Goal: Transaction & Acquisition: Download file/media

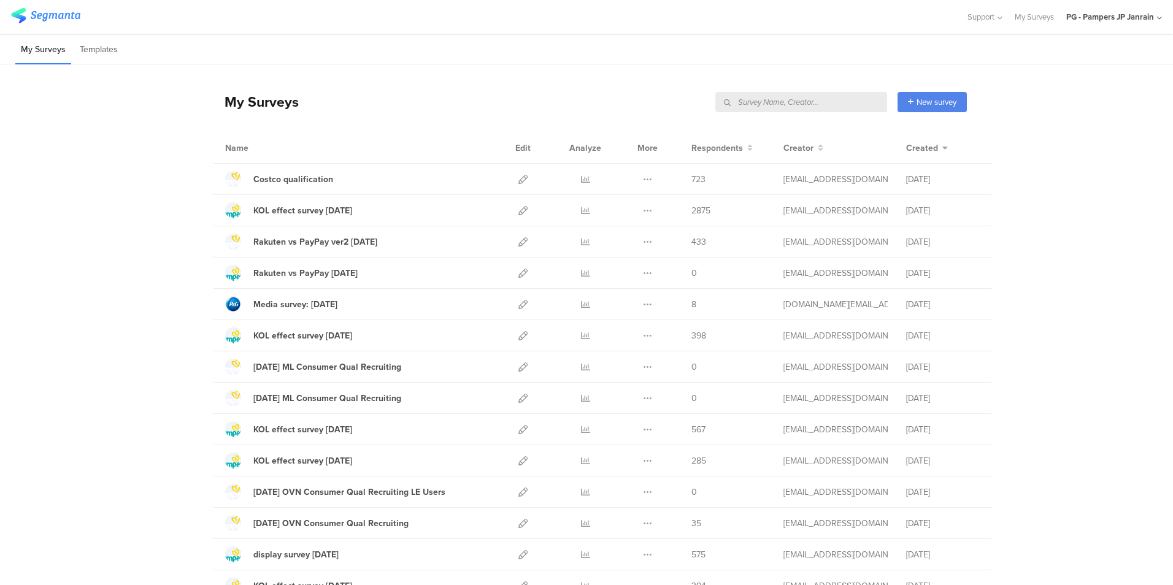
click at [820, 103] on input "text" at bounding box center [802, 102] width 172 height 20
type input "すく"
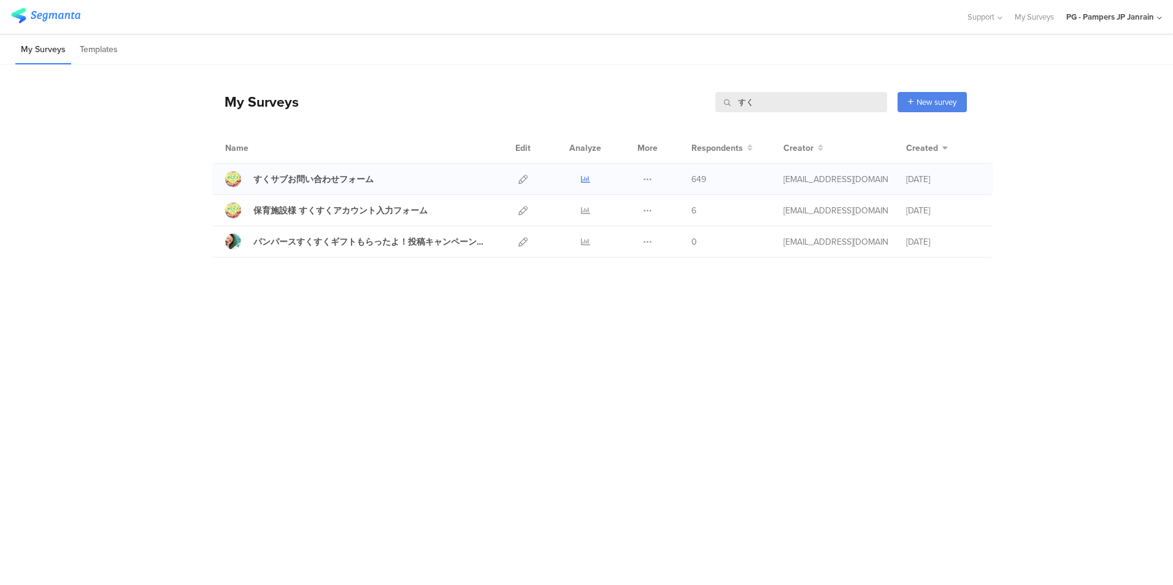
click at [587, 181] on icon at bounding box center [585, 179] width 9 height 9
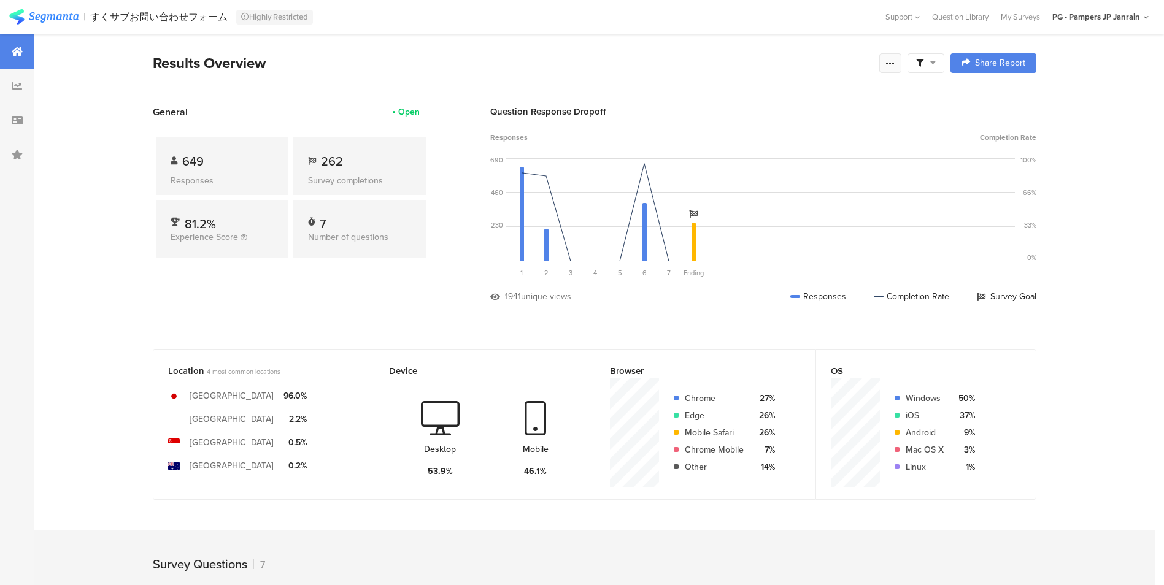
click at [890, 63] on icon at bounding box center [891, 63] width 10 height 10
click at [740, 189] on span "Export Results" at bounding box center [762, 186] width 55 height 13
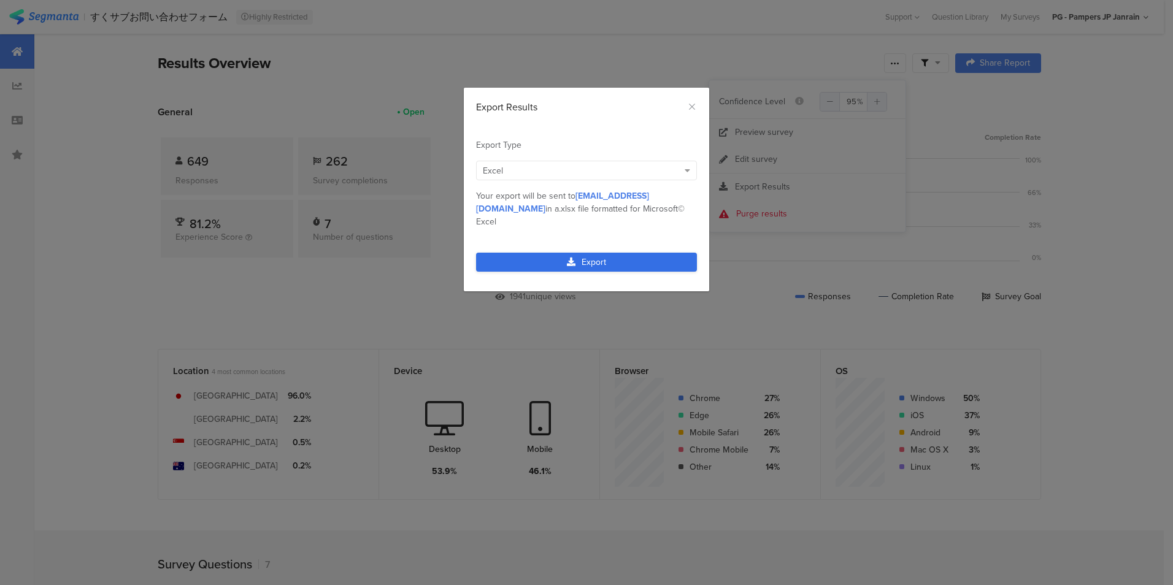
click at [600, 253] on link "Export" at bounding box center [586, 262] width 221 height 19
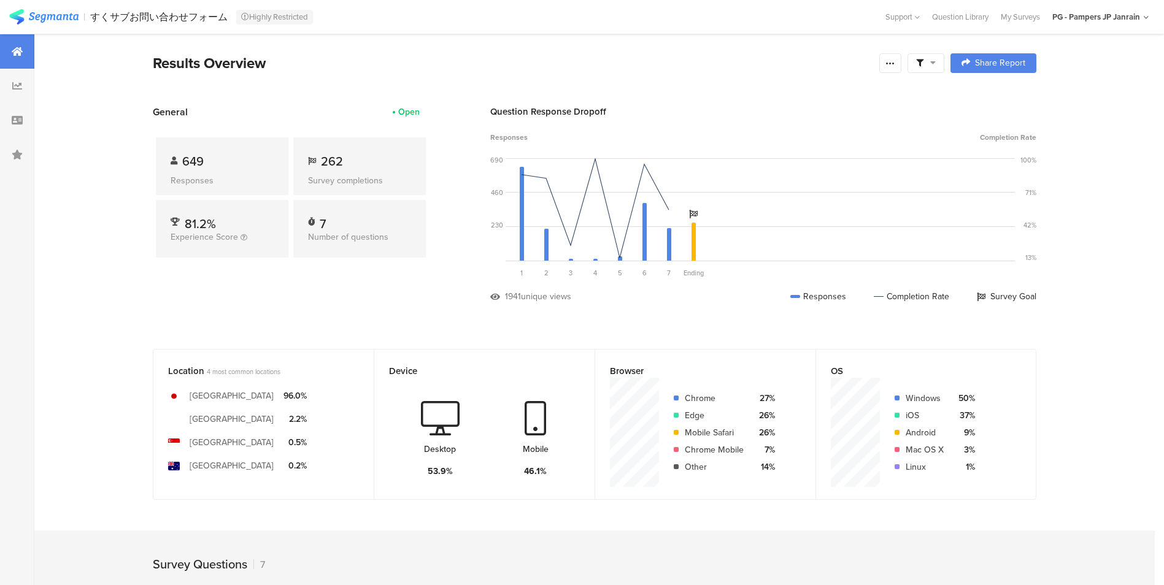
click at [349, 307] on div "General Open 649 Responses 262 Survey completions 81.2% Experience Score 7 Numb…" at bounding box center [291, 213] width 276 height 217
